Goal: Find specific page/section: Find specific page/section

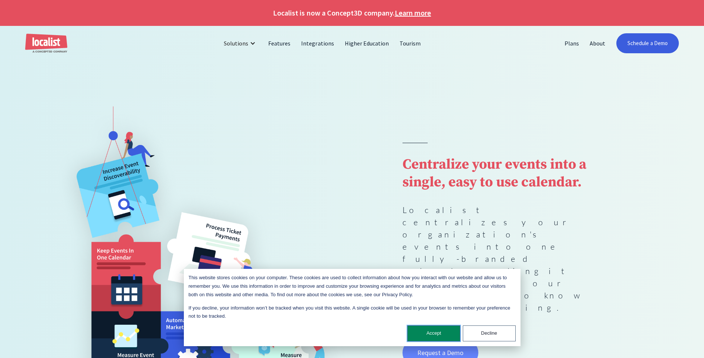
click at [440, 331] on button "Accept" at bounding box center [433, 334] width 53 height 16
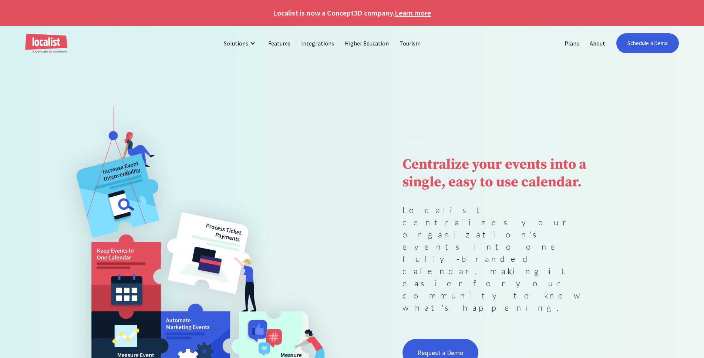
click at [360, 211] on div "Centralize your events into a single, easy to use calendar. Localist centralize…" at bounding box center [352, 256] width 604 height 299
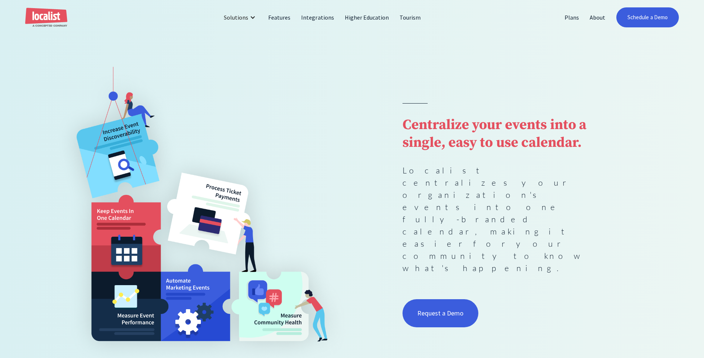
scroll to position [111, 0]
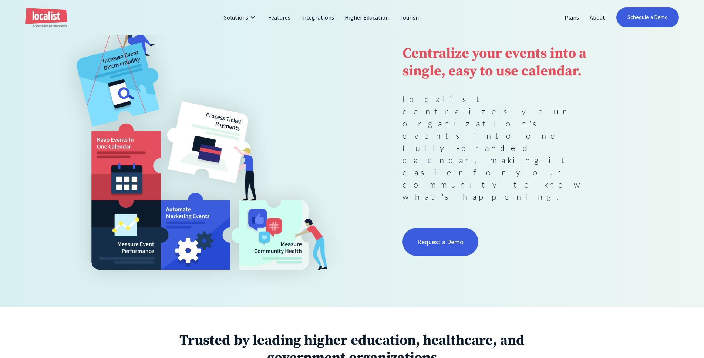
click at [46, 20] on img "home" at bounding box center [46, 18] width 42 height 20
